Goal: Task Accomplishment & Management: Complete application form

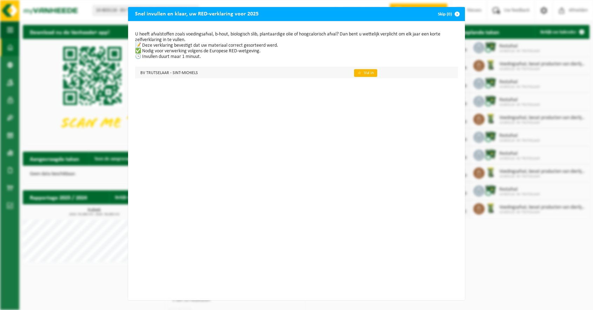
click at [366, 73] on link "👉 Vul in" at bounding box center [365, 73] width 23 height 8
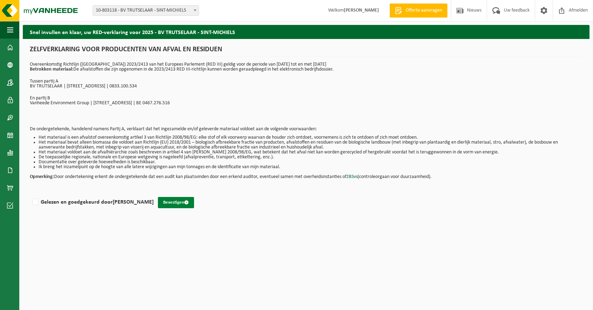
click at [194, 201] on button "Bevestigen" at bounding box center [176, 202] width 36 height 11
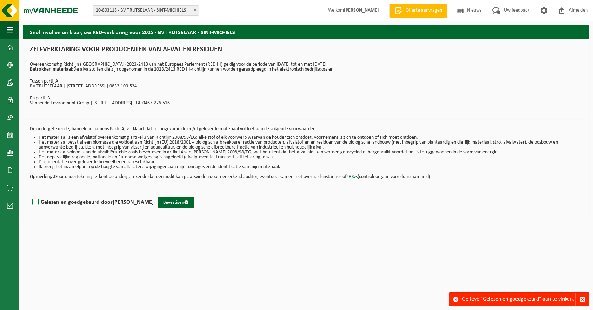
click at [31, 201] on label "Gelezen en goedgekeurd door [PERSON_NAME]" at bounding box center [92, 202] width 123 height 11
click at [154, 193] on input "Gelezen en goedgekeurd door [PERSON_NAME]" at bounding box center [154, 193] width 0 height 0
checkbox input "true"
click at [194, 203] on button "Bevestigen" at bounding box center [176, 202] width 36 height 11
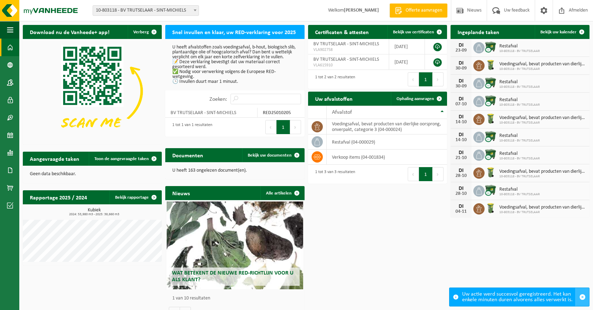
click at [584, 297] on span "button" at bounding box center [583, 297] width 6 height 6
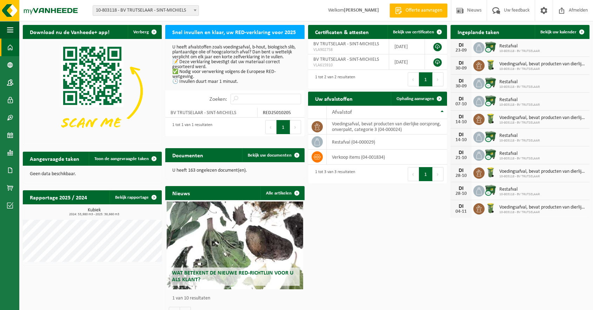
click at [225, 73] on p "U heeft afvalstoffen zoals voedingsafval, b-hout, biologisch slib, plantaardige…" at bounding box center [234, 64] width 125 height 39
click at [224, 32] on h2 "Snel invullen en klaar, uw RED-verklaring voor 2025" at bounding box center [234, 32] width 138 height 14
